Goal: Information Seeking & Learning: Learn about a topic

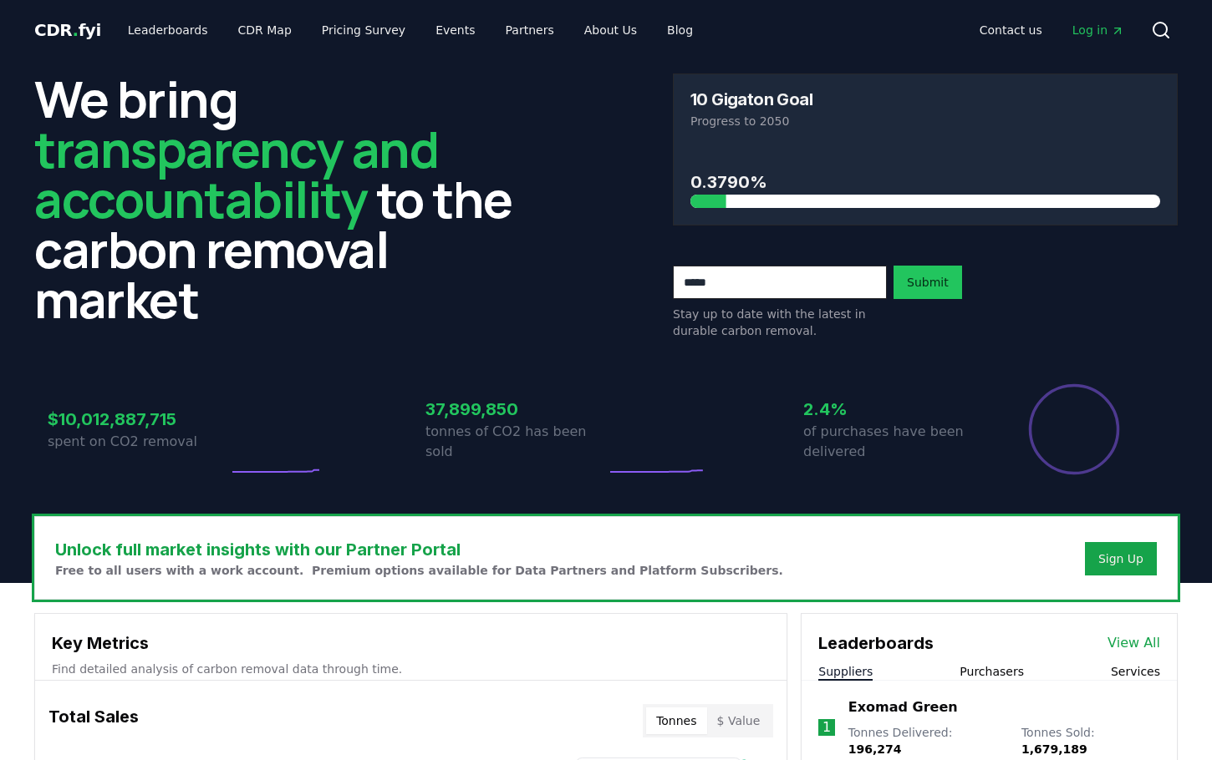
scroll to position [1273, 0]
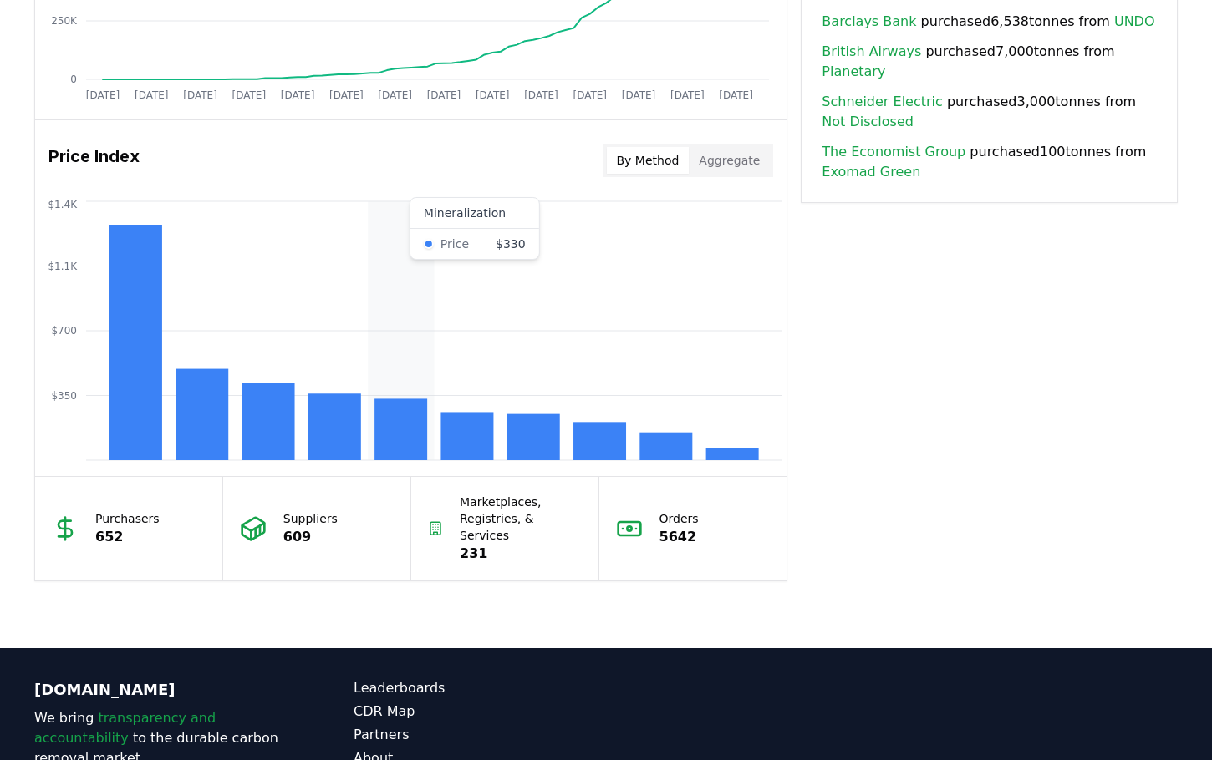
click at [414, 438] on rect at bounding box center [400, 430] width 53 height 62
click at [338, 426] on rect at bounding box center [334, 427] width 53 height 67
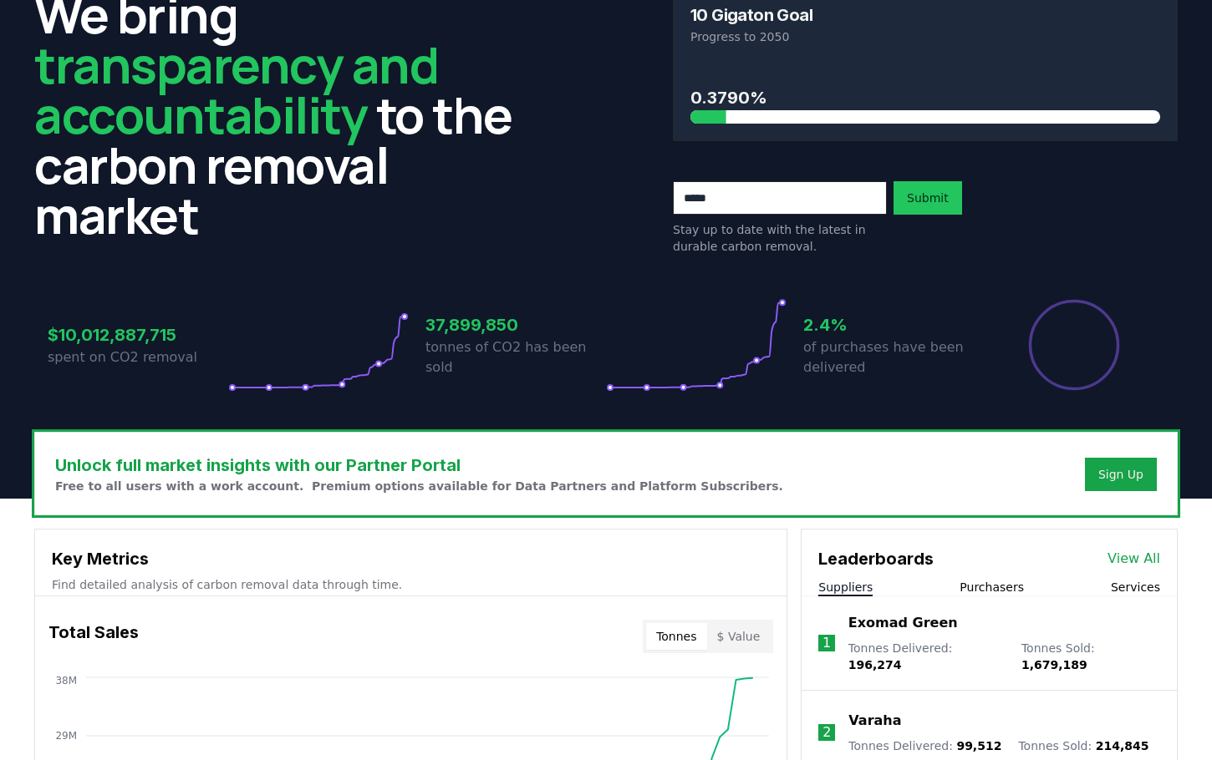
scroll to position [0, 0]
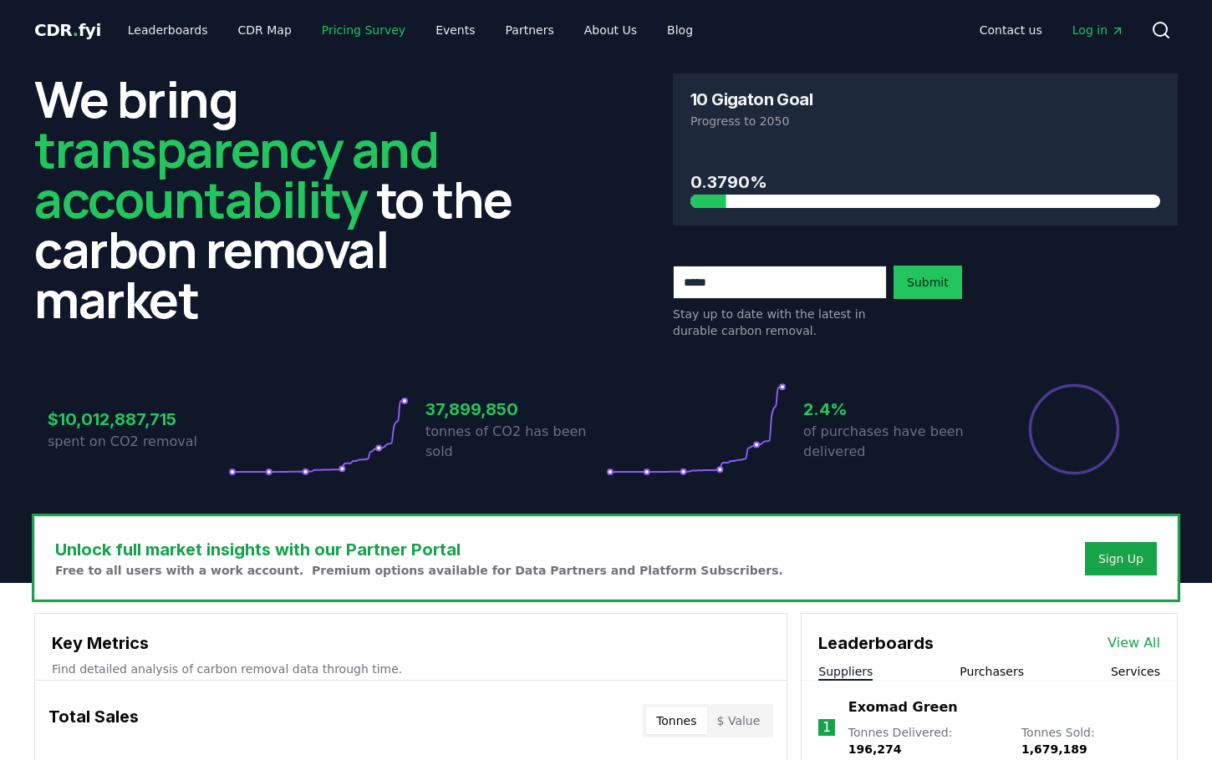
click at [323, 23] on link "Pricing Survey" at bounding box center [363, 30] width 110 height 30
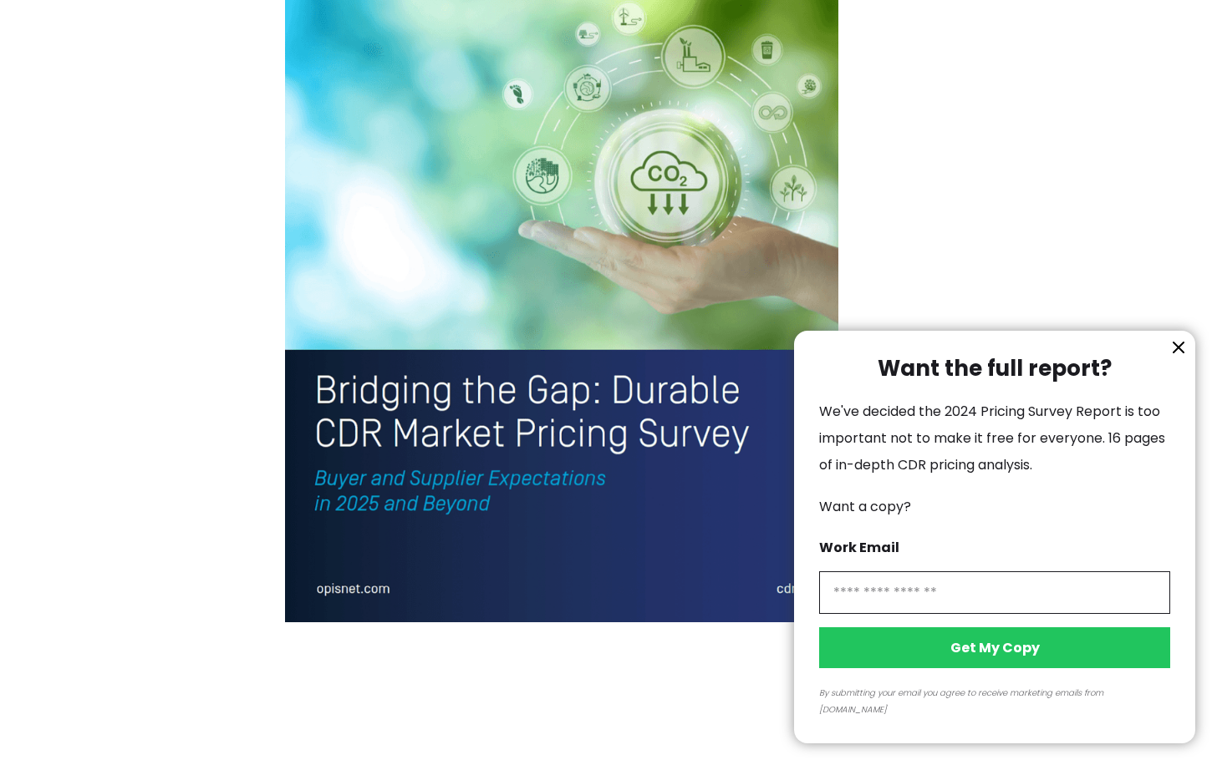
scroll to position [3751, 0]
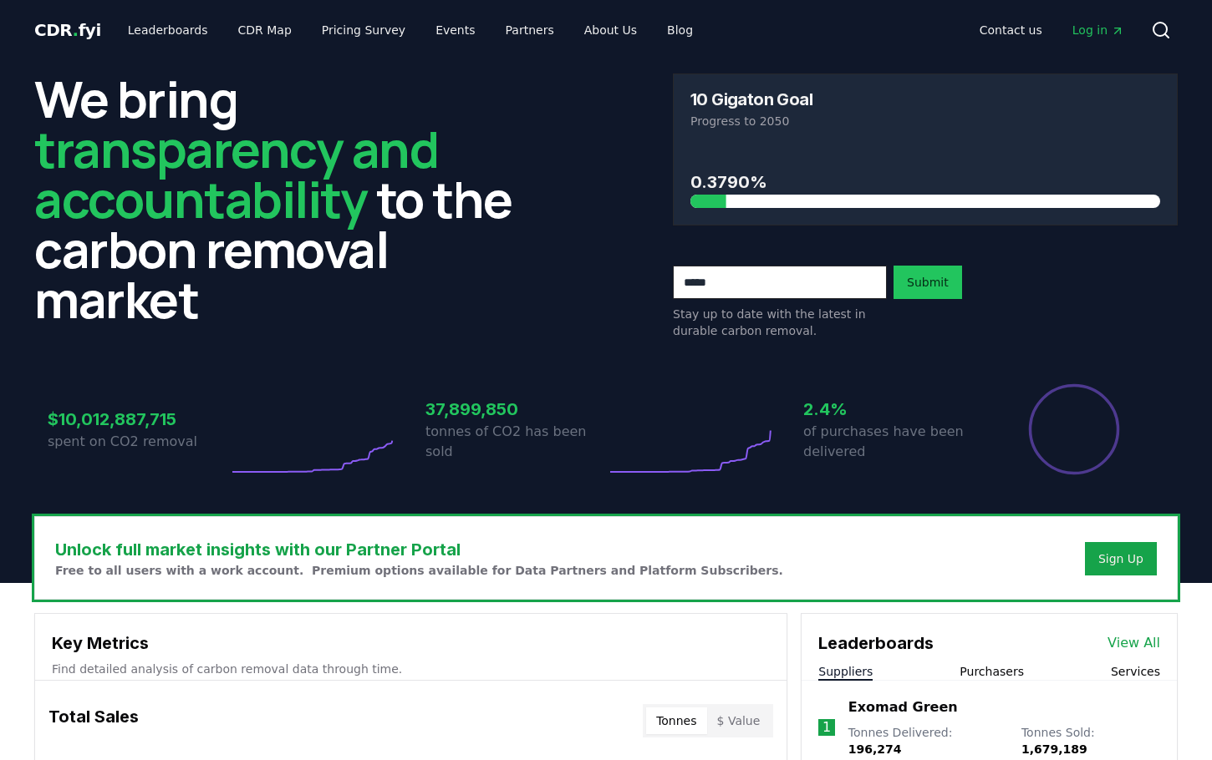
click at [1097, 28] on span "Log in" at bounding box center [1098, 30] width 52 height 17
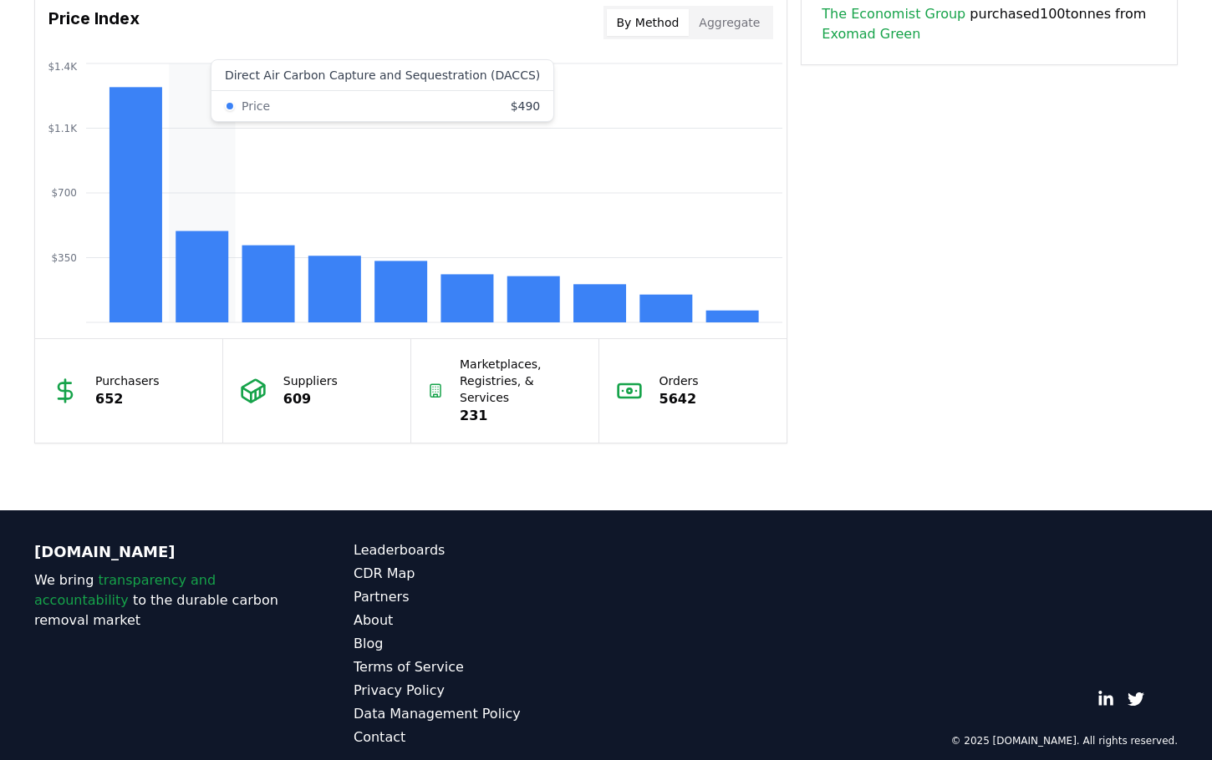
scroll to position [1308, 0]
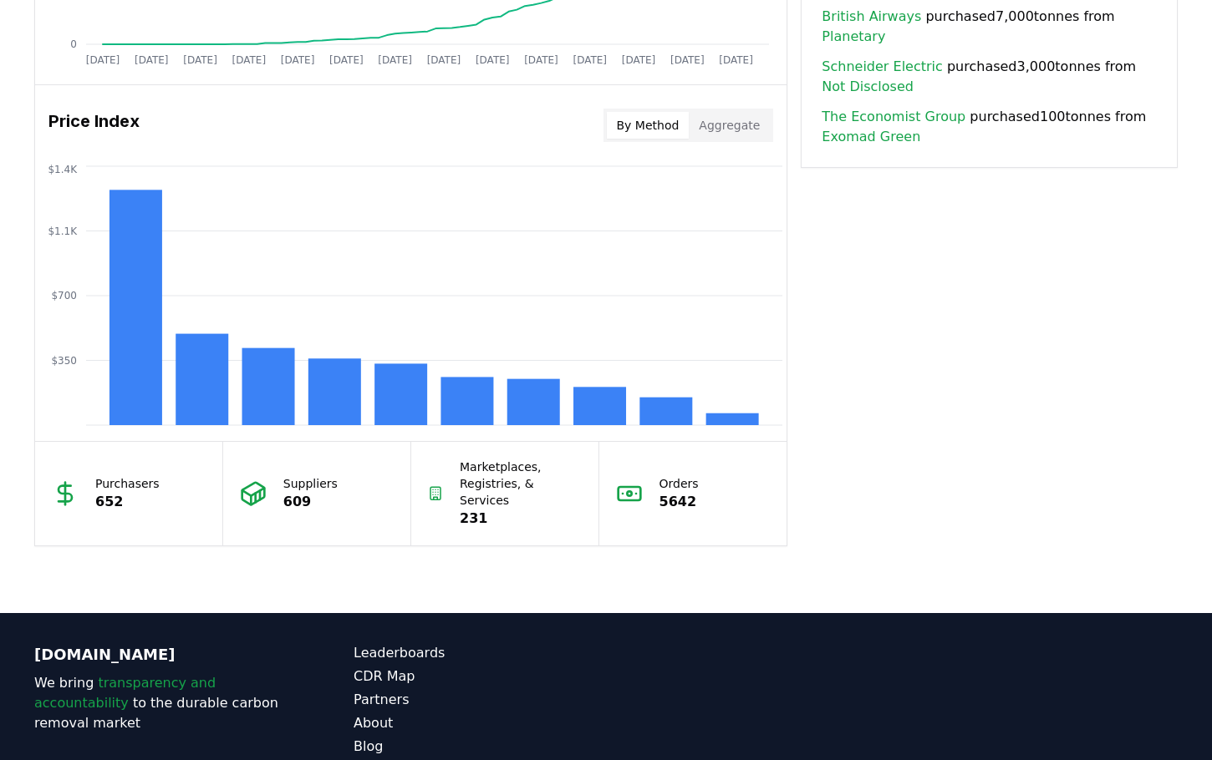
click at [763, 138] on button "Aggregate" at bounding box center [729, 125] width 81 height 27
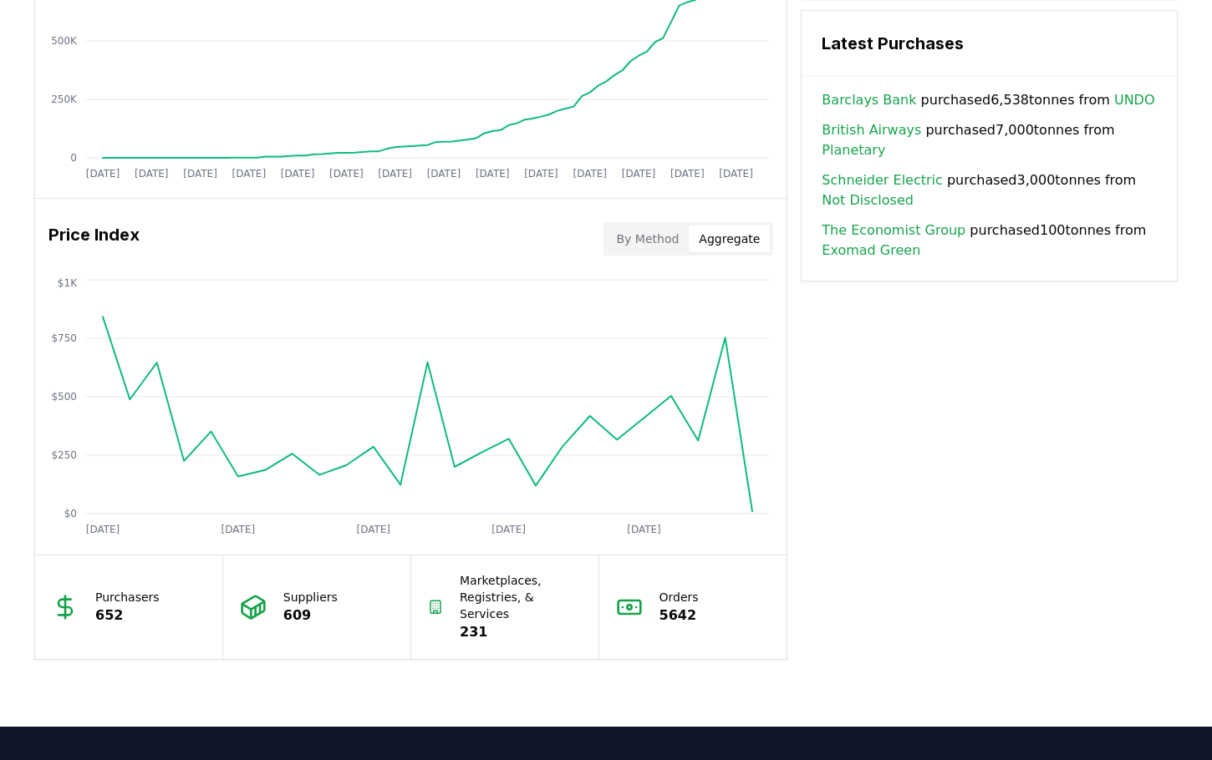
scroll to position [1173, 0]
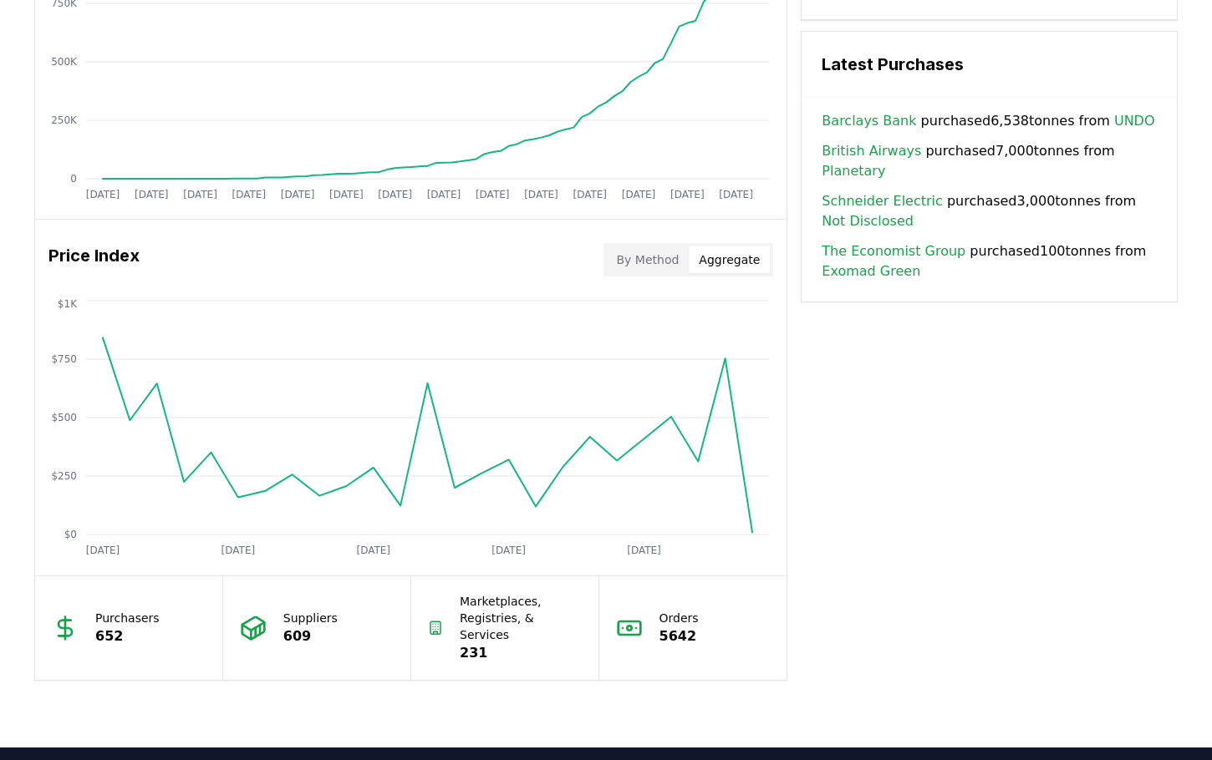
click at [657, 247] on button "By Method" at bounding box center [648, 260] width 83 height 27
